Goal: Information Seeking & Learning: Stay updated

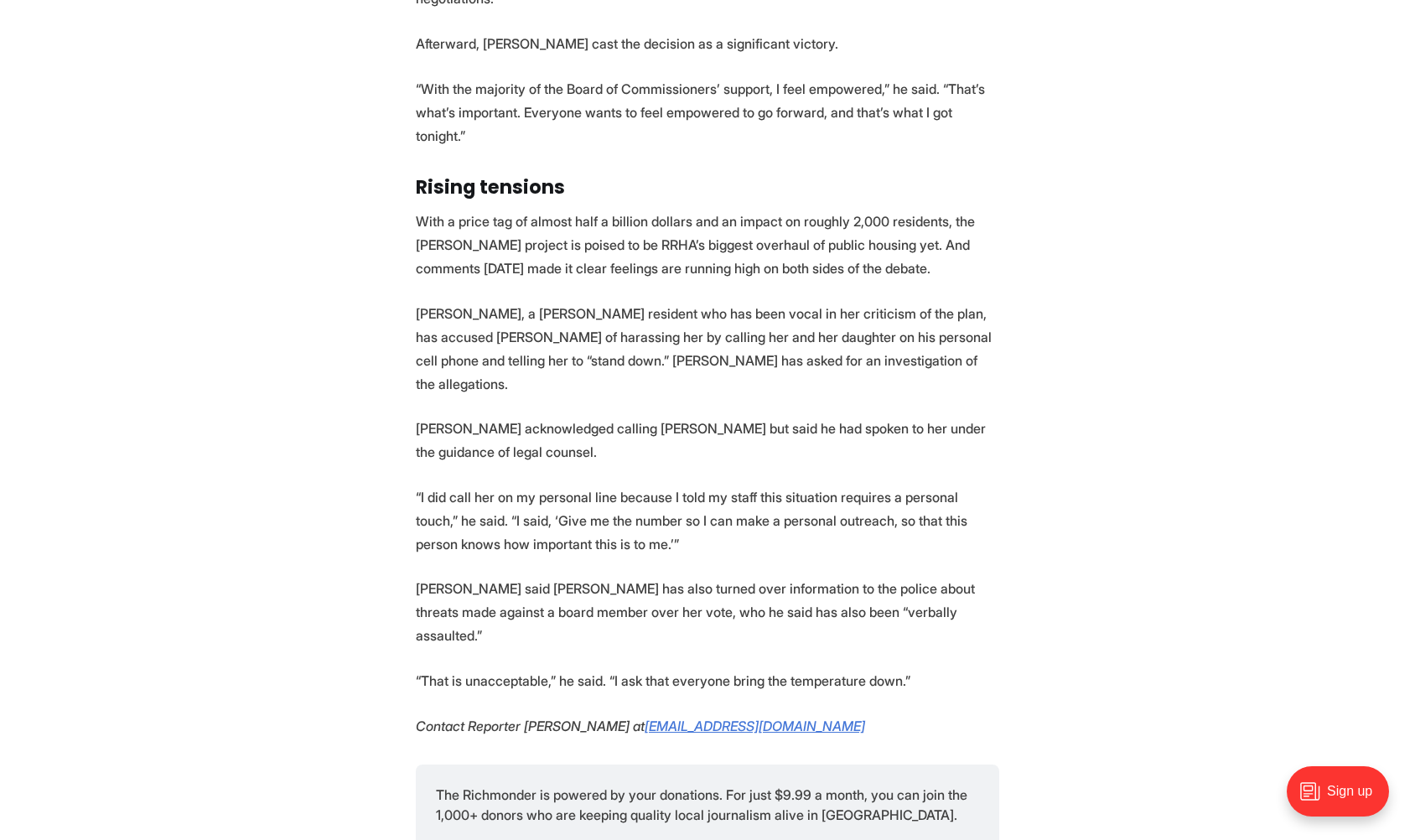
scroll to position [4327, 0]
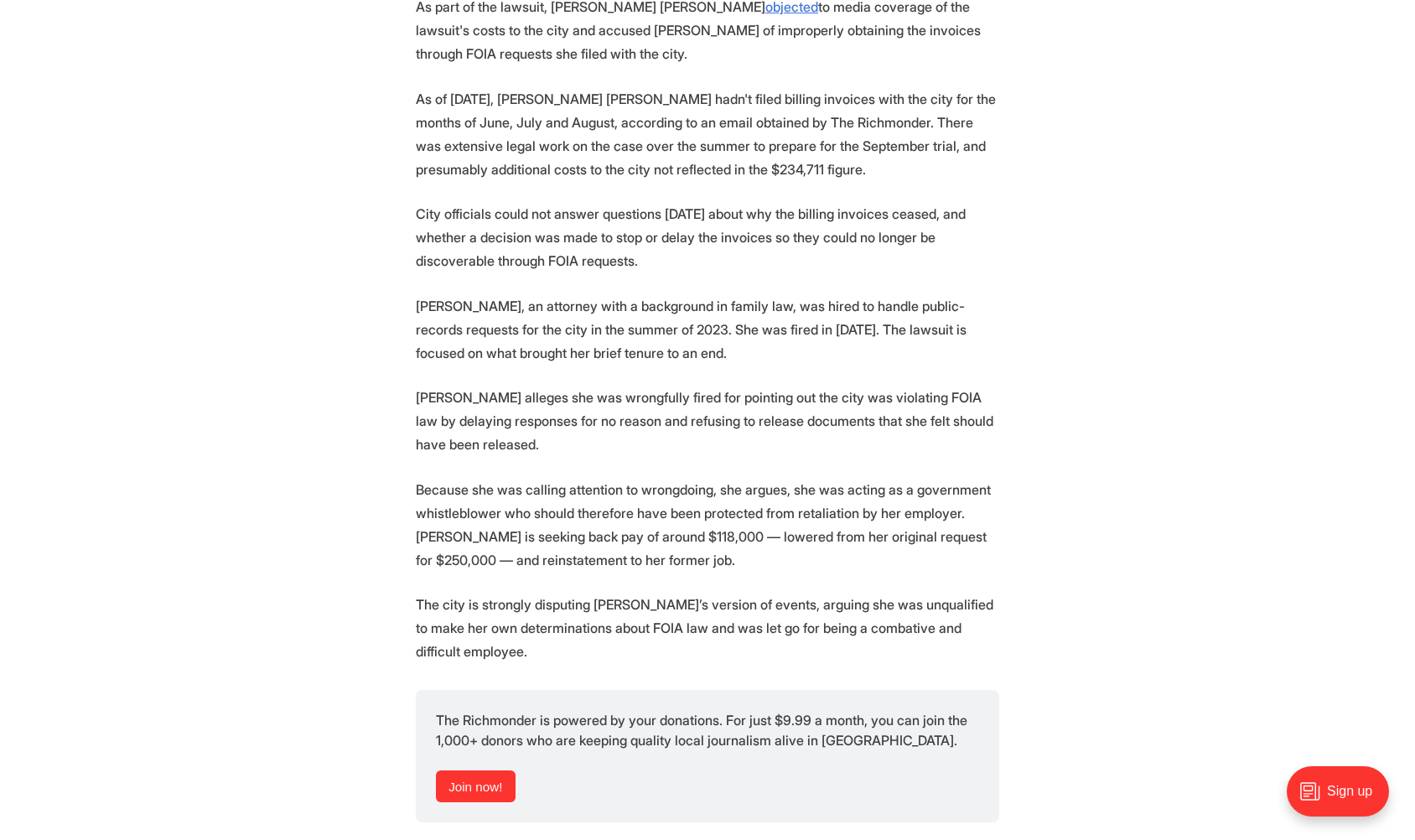
scroll to position [1789, 0]
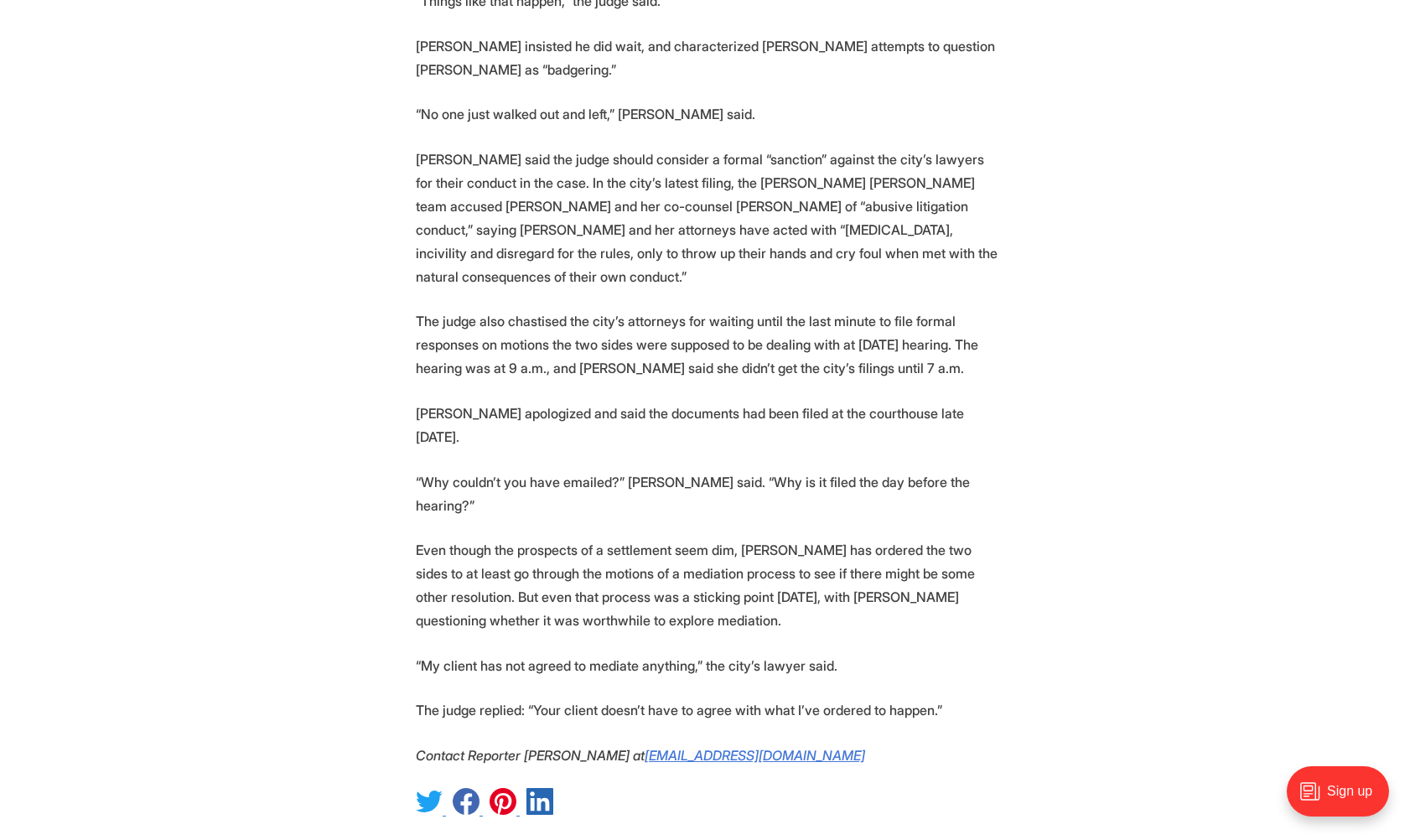
scroll to position [4341, 0]
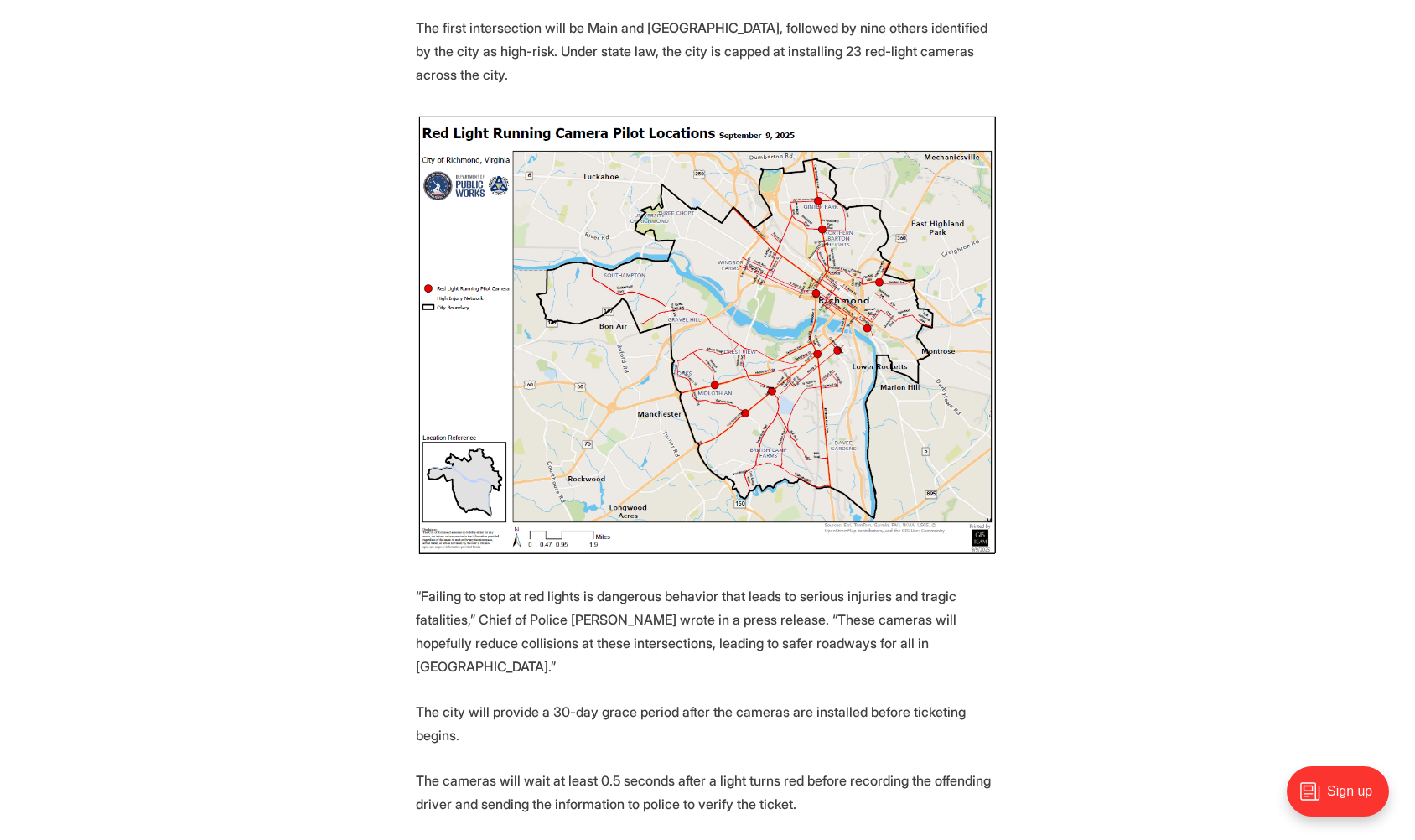
scroll to position [788, 0]
click at [852, 331] on img at bounding box center [707, 337] width 584 height 444
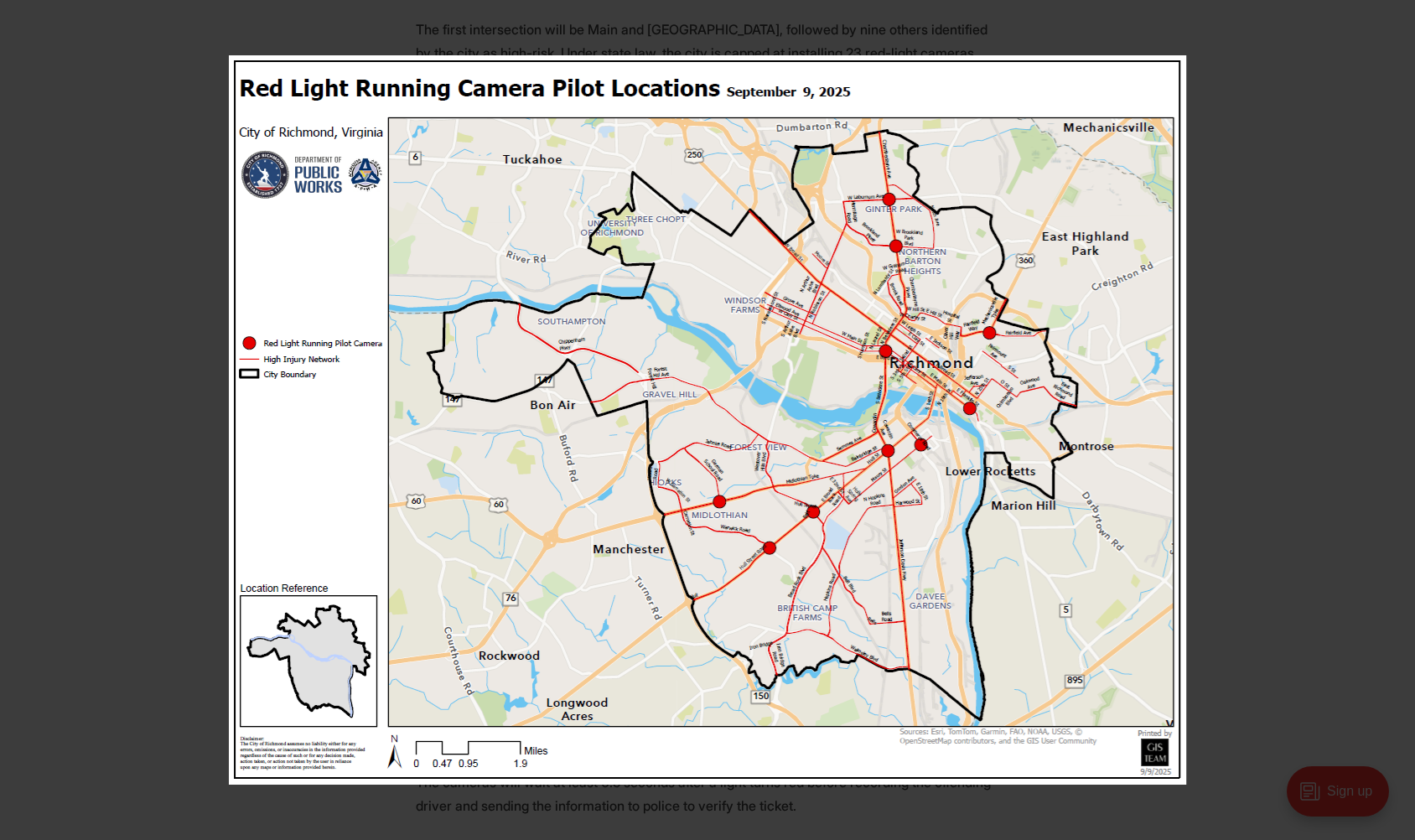
click at [910, 416] on img at bounding box center [707, 420] width 957 height 729
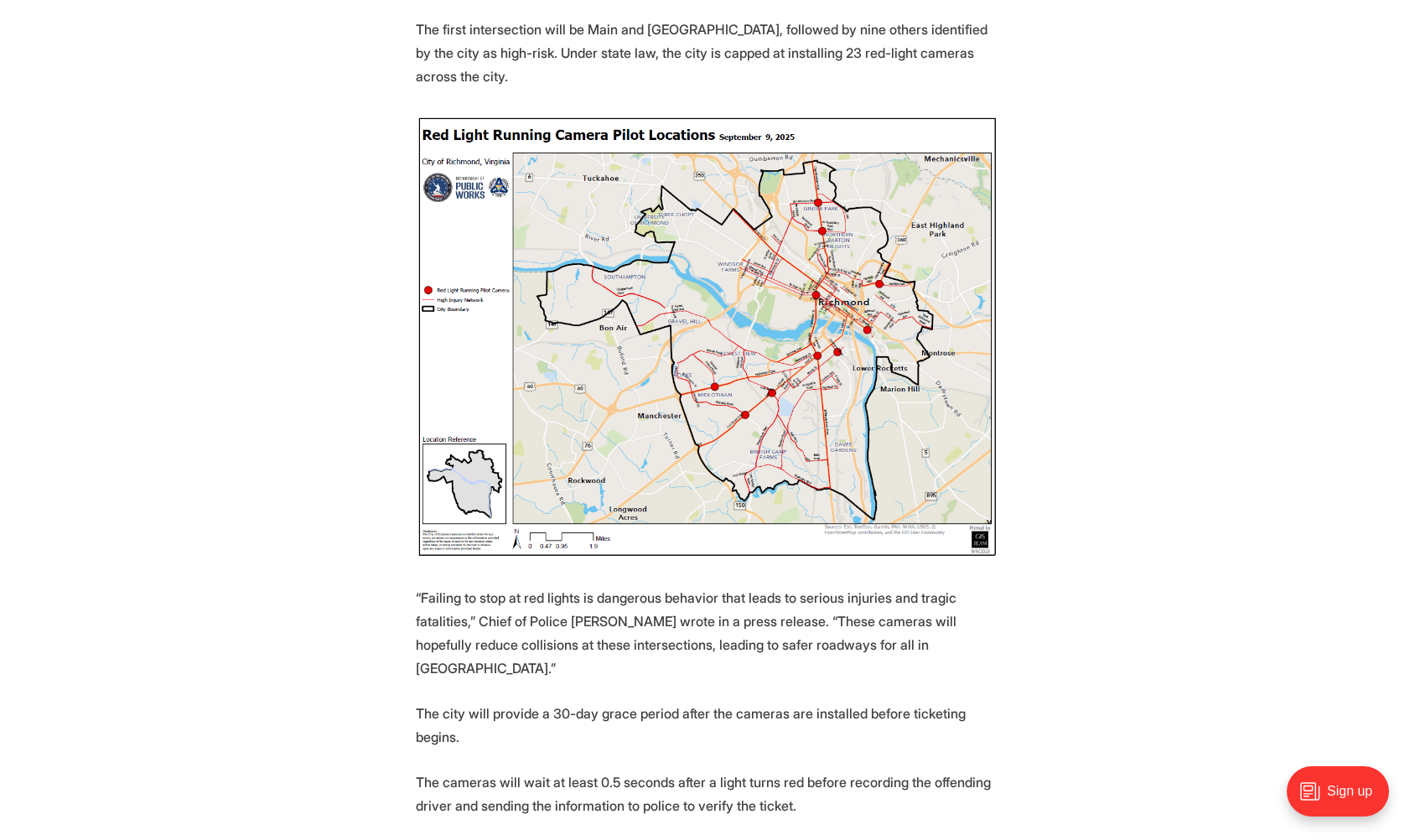
click at [910, 416] on img at bounding box center [707, 337] width 584 height 444
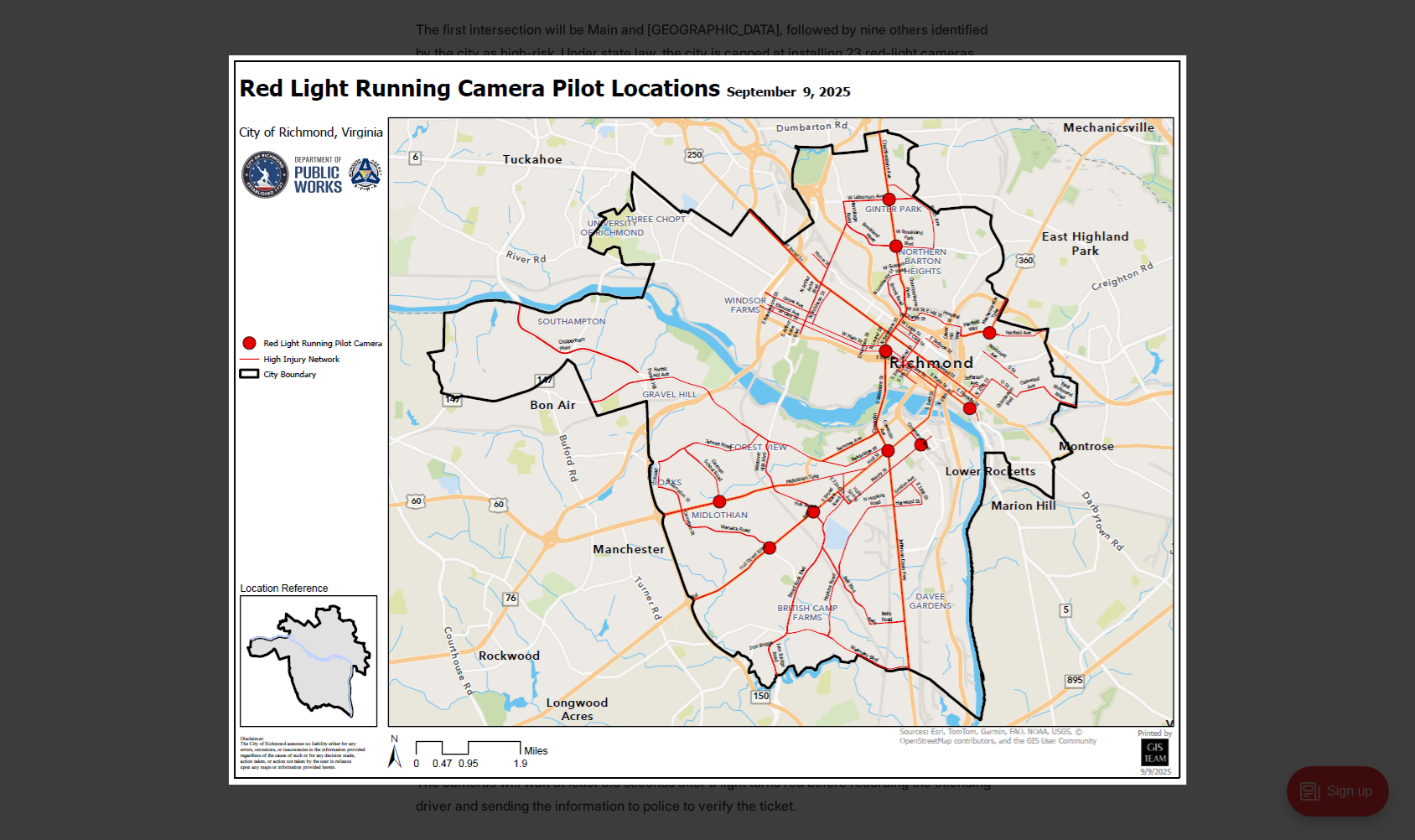
click at [1396, 15] on button at bounding box center [1396, 18] width 37 height 37
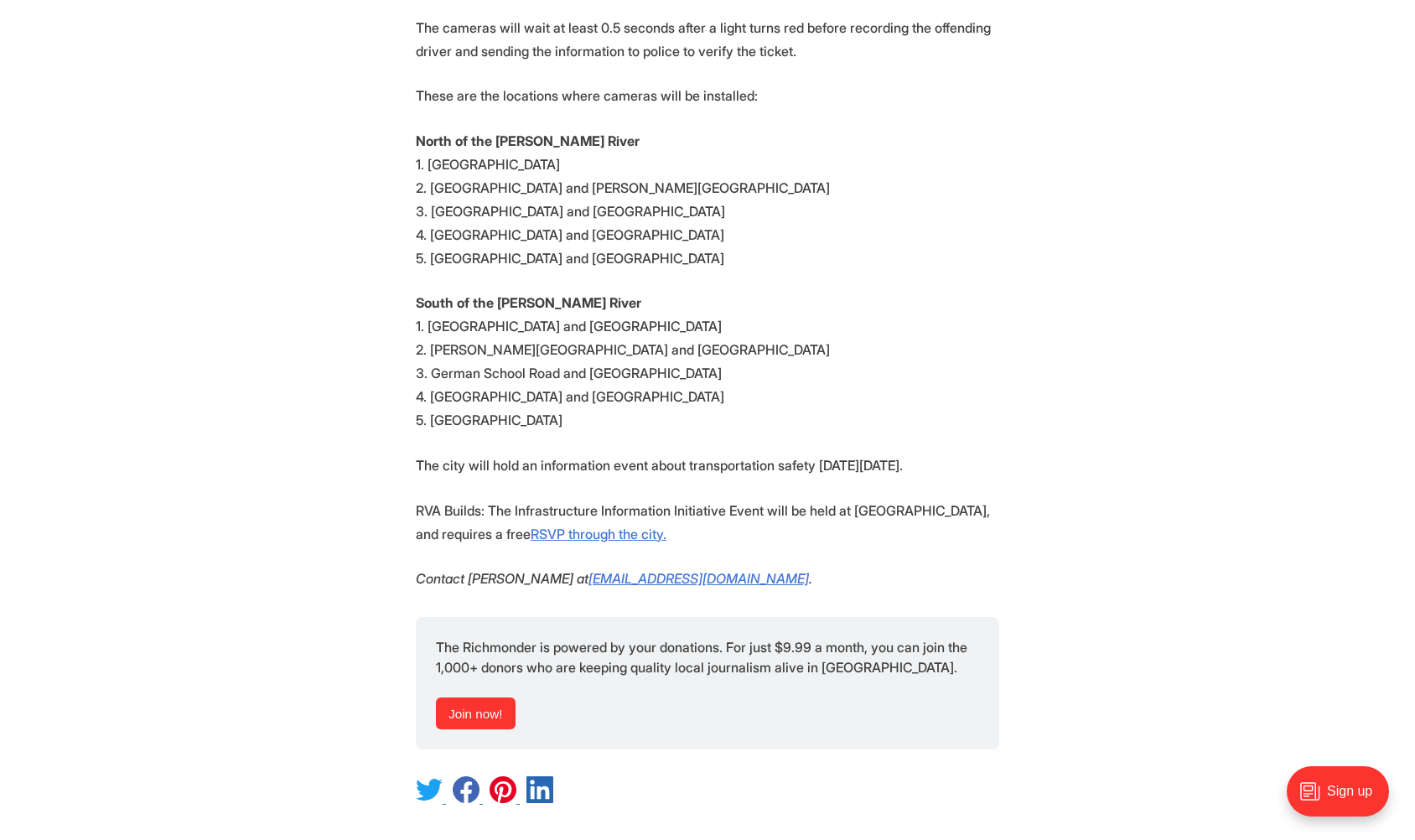
scroll to position [1545, 0]
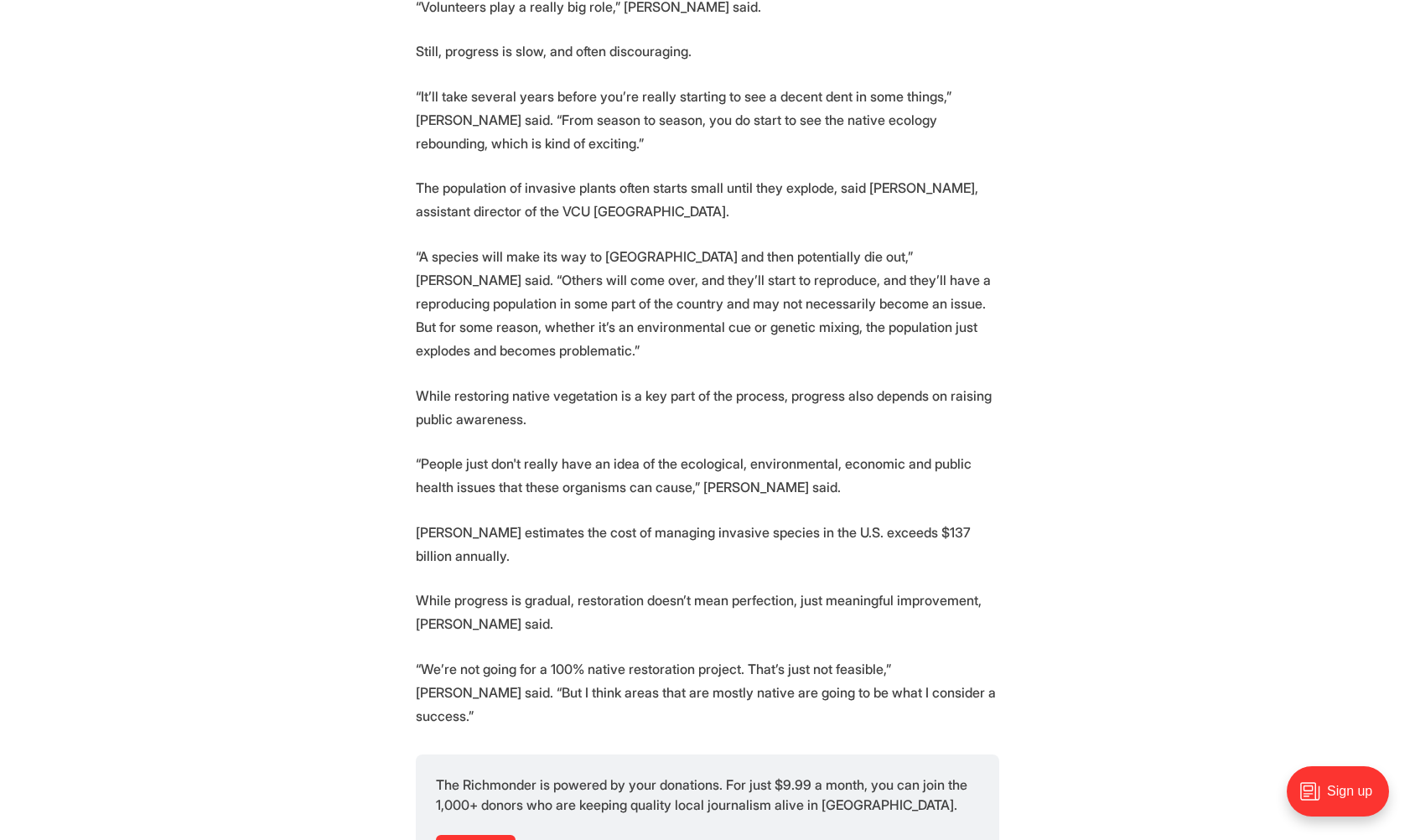
scroll to position [2638, 0]
